Goal: Task Accomplishment & Management: Manage account settings

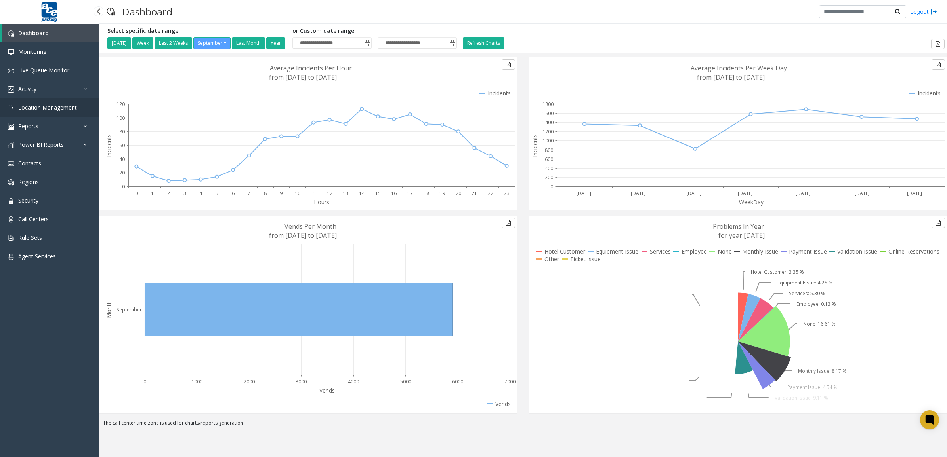
click at [41, 105] on span "Location Management" at bounding box center [47, 108] width 59 height 8
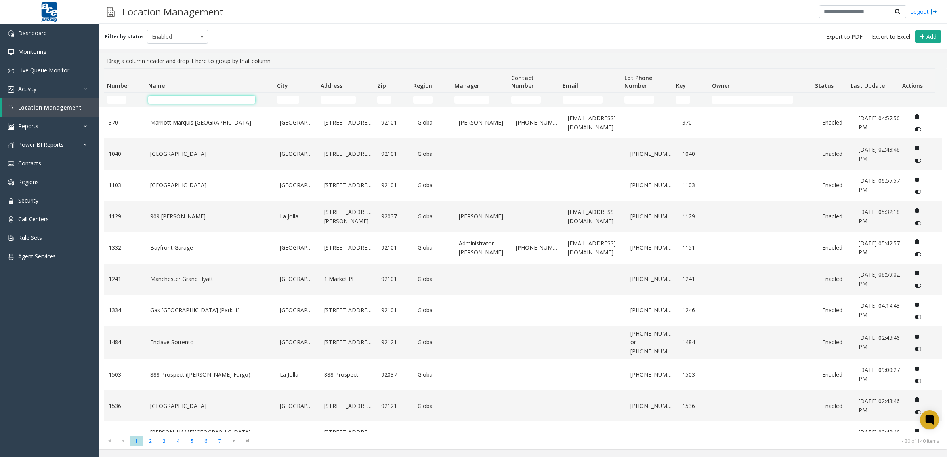
click at [218, 96] on input "Name Filter" at bounding box center [201, 100] width 107 height 8
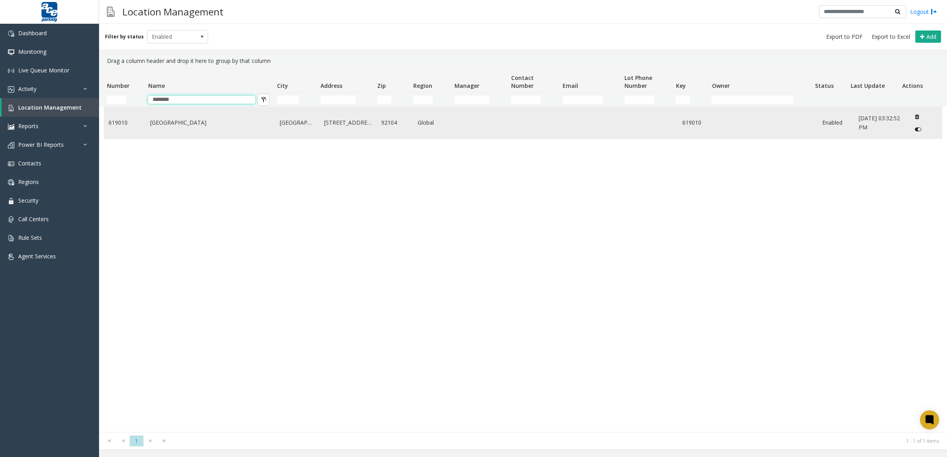
type input "********"
click at [226, 137] on td "[GEOGRAPHIC_DATA]" at bounding box center [210, 122] width 130 height 31
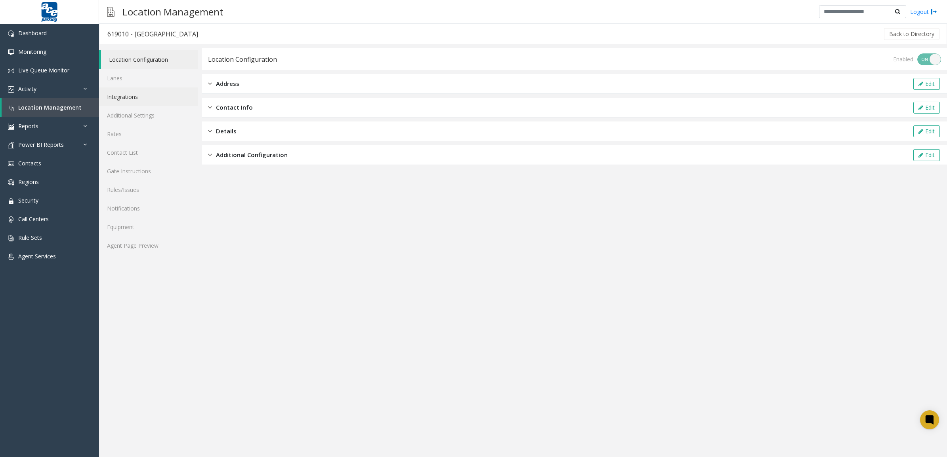
click at [127, 99] on link "Integrations" at bounding box center [148, 97] width 99 height 19
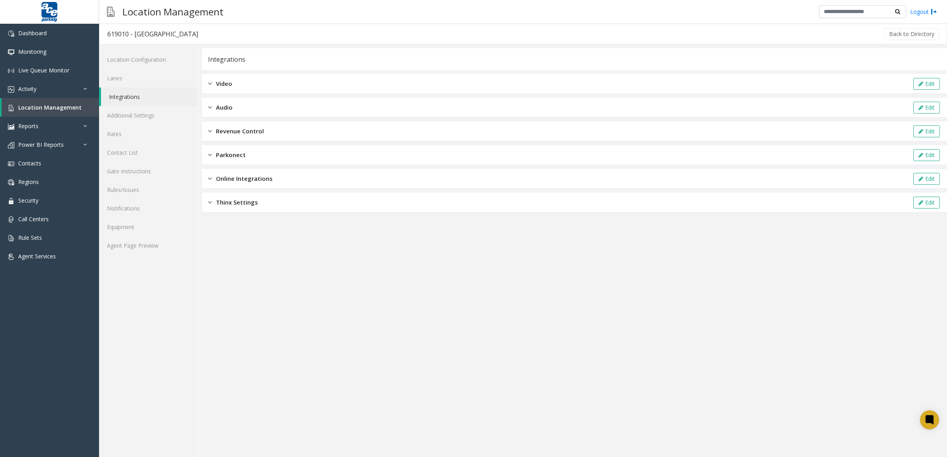
click at [259, 131] on span "Revenue Control" at bounding box center [240, 131] width 48 height 9
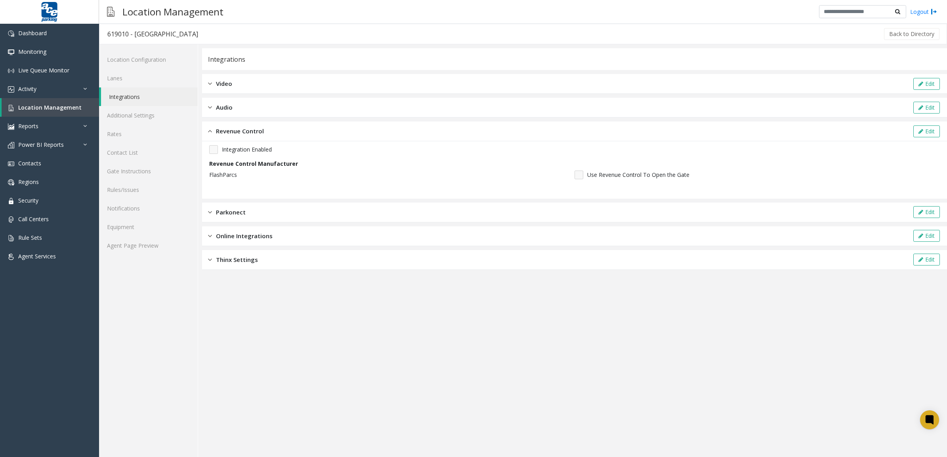
click at [343, 216] on div "Parkonect Edit" at bounding box center [574, 213] width 745 height 20
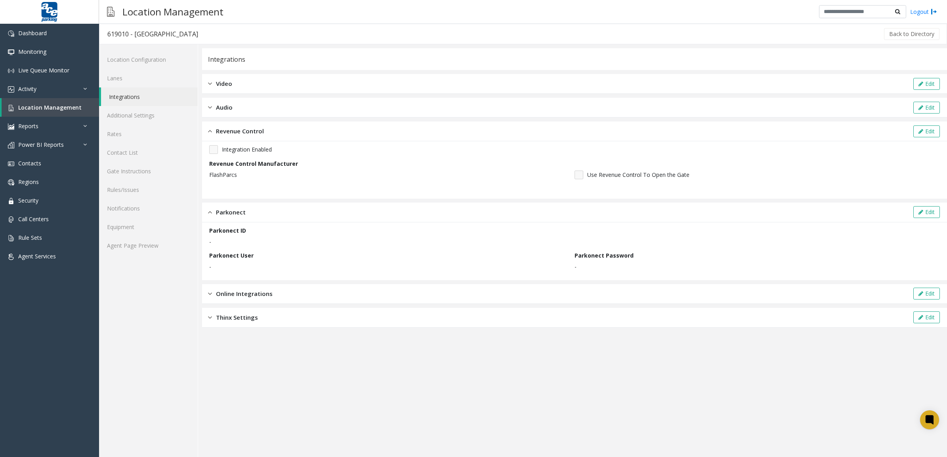
click at [341, 298] on div "Online Integrations Edit" at bounding box center [574, 294] width 745 height 20
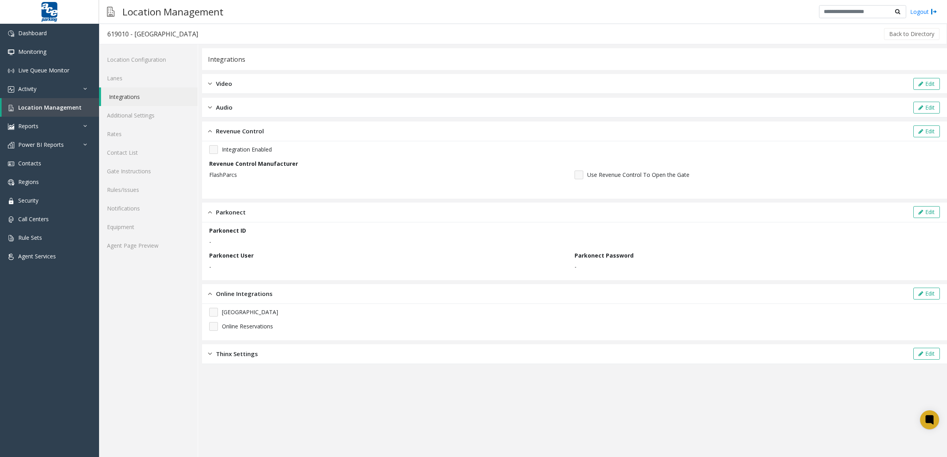
click at [330, 351] on div "Thinx Settings Edit" at bounding box center [574, 355] width 745 height 20
